Goal: Task Accomplishment & Management: Use online tool/utility

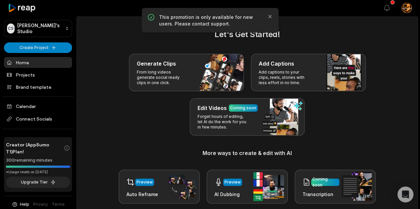
click at [345, 122] on div "Generate Clips From long videos generate social ready clips in one click. Add C…" at bounding box center [247, 95] width 325 height 82
click at [269, 16] on icon "button" at bounding box center [269, 16] width 3 height 3
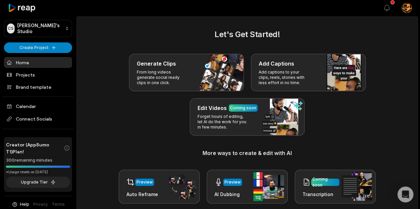
click at [351, 126] on div "Generate Clips From long videos generate social ready clips in one click. Add C…" at bounding box center [247, 95] width 325 height 82
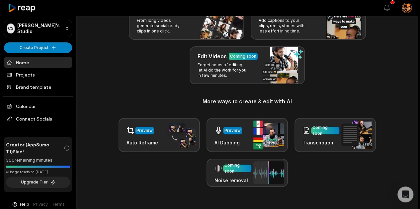
scroll to position [66, 0]
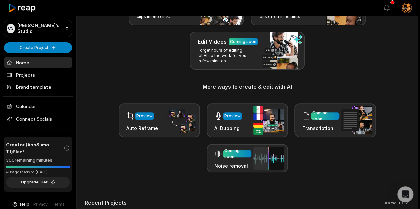
click at [334, 169] on div "Preview Auto Reframe Preview AI Dubbing Coming soon Transcription Coming soon N…" at bounding box center [247, 138] width 325 height 69
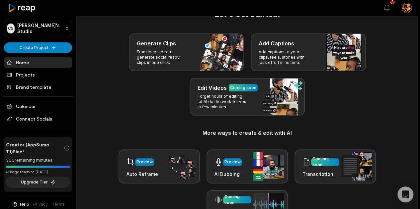
scroll to position [0, 0]
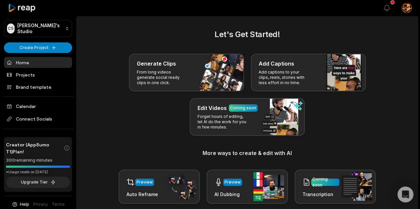
click at [390, 112] on div "Generate Clips From long videos generate social ready clips in one click. Add C…" at bounding box center [247, 95] width 325 height 82
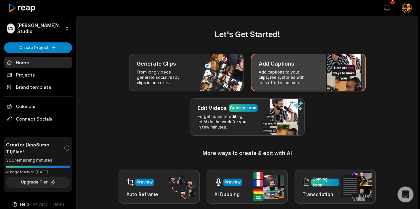
click at [272, 70] on p "Add captions to your clips, reels, stories with less effort in no time." at bounding box center [283, 78] width 51 height 16
